Goal: Information Seeking & Learning: Find specific fact

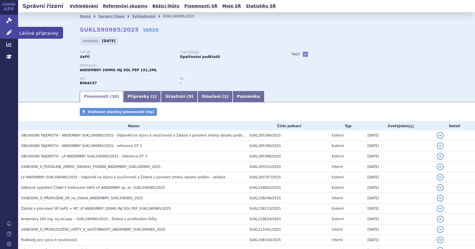
click at [12, 31] on link "Léčivé přípravky" at bounding box center [9, 33] width 18 height 12
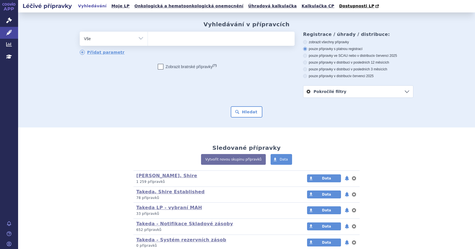
click at [163, 40] on ul at bounding box center [221, 38] width 147 height 12
click at [148, 40] on select at bounding box center [147, 38] width 0 height 14
type input "ad"
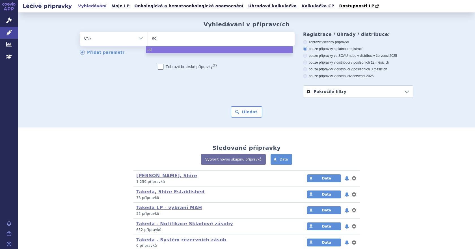
type input "ady"
type input "adyno"
type input "adynovi"
select select "adynovi"
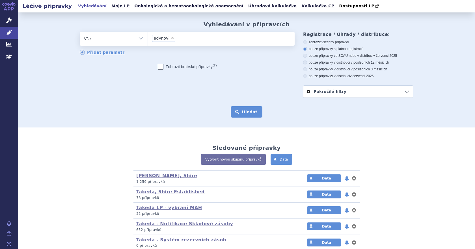
click at [245, 108] on button "Hledat" at bounding box center [247, 111] width 32 height 11
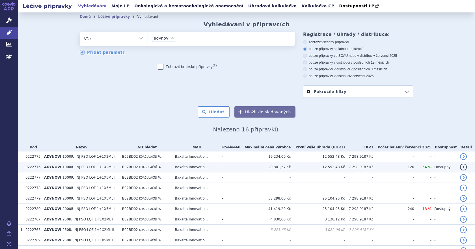
click at [260, 166] on td "20 801,57 Kč" at bounding box center [265, 167] width 51 height 10
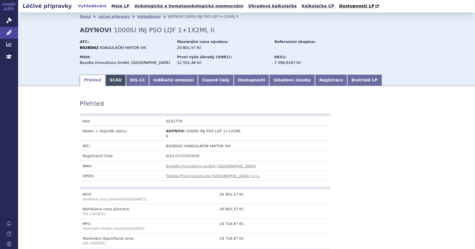
click at [107, 76] on link "SCAU" at bounding box center [115, 80] width 20 height 11
